Goal: Task Accomplishment & Management: Use online tool/utility

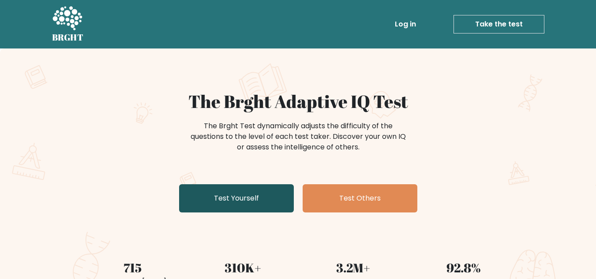
click at [223, 195] on link "Test Yourself" at bounding box center [236, 198] width 115 height 28
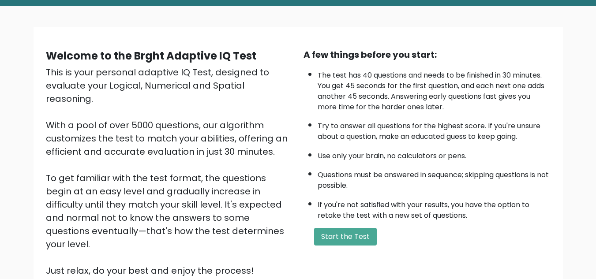
scroll to position [45, 0]
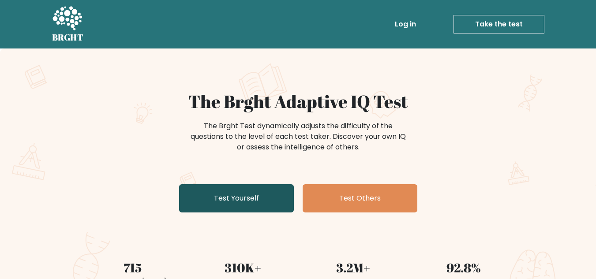
click at [279, 191] on link "Test Yourself" at bounding box center [236, 198] width 115 height 28
click at [279, 198] on link "Test Yourself" at bounding box center [236, 198] width 115 height 28
